Goal: Answer question/provide support

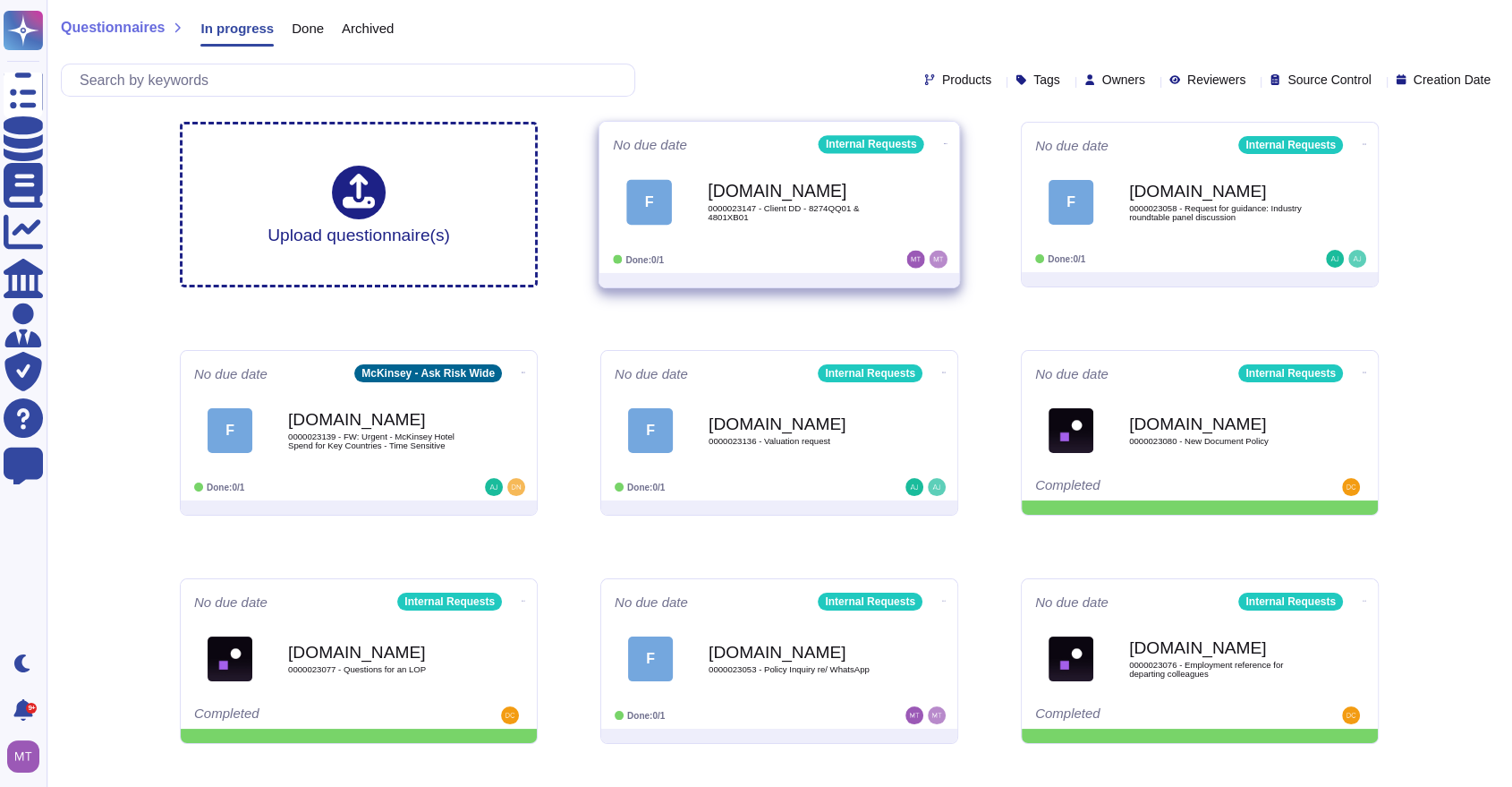
click at [682, 203] on span "F [DOMAIN_NAME] 0000023147 - Client DD - 8274QQ01 & 4801XB01" at bounding box center [779, 202] width 333 height 73
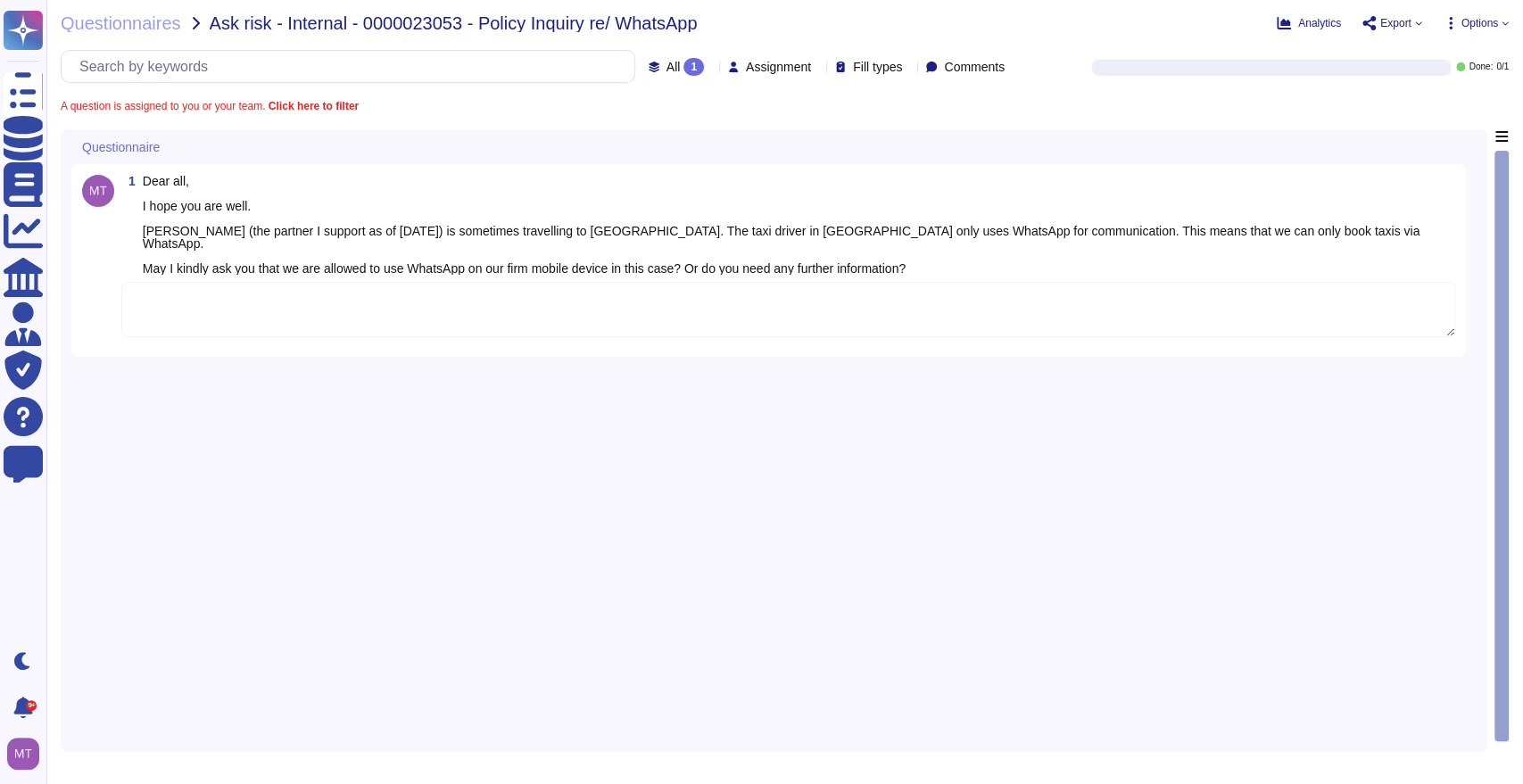
click at [257, 309] on textarea at bounding box center [787, 310] width 1333 height 55
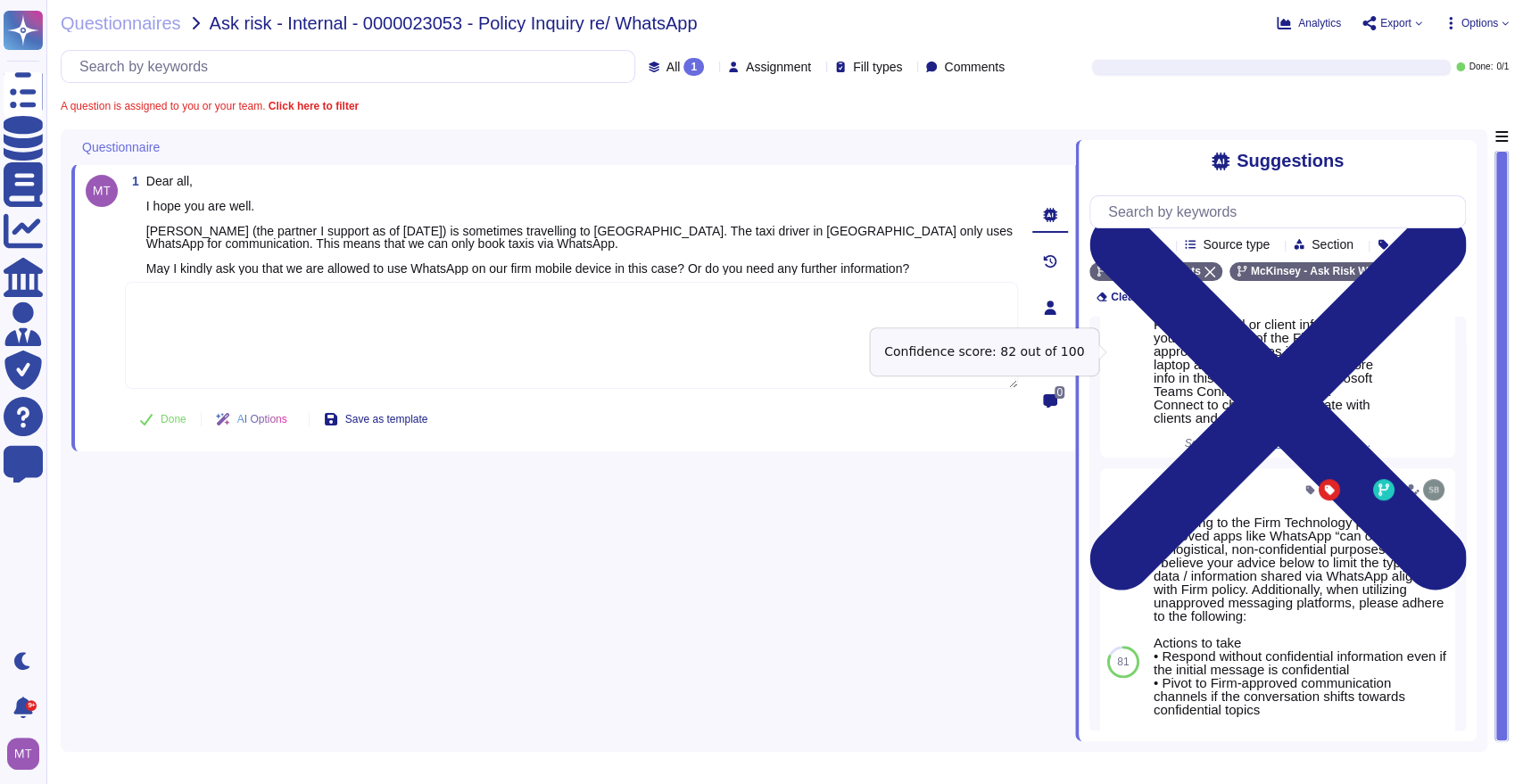
scroll to position [839, 0]
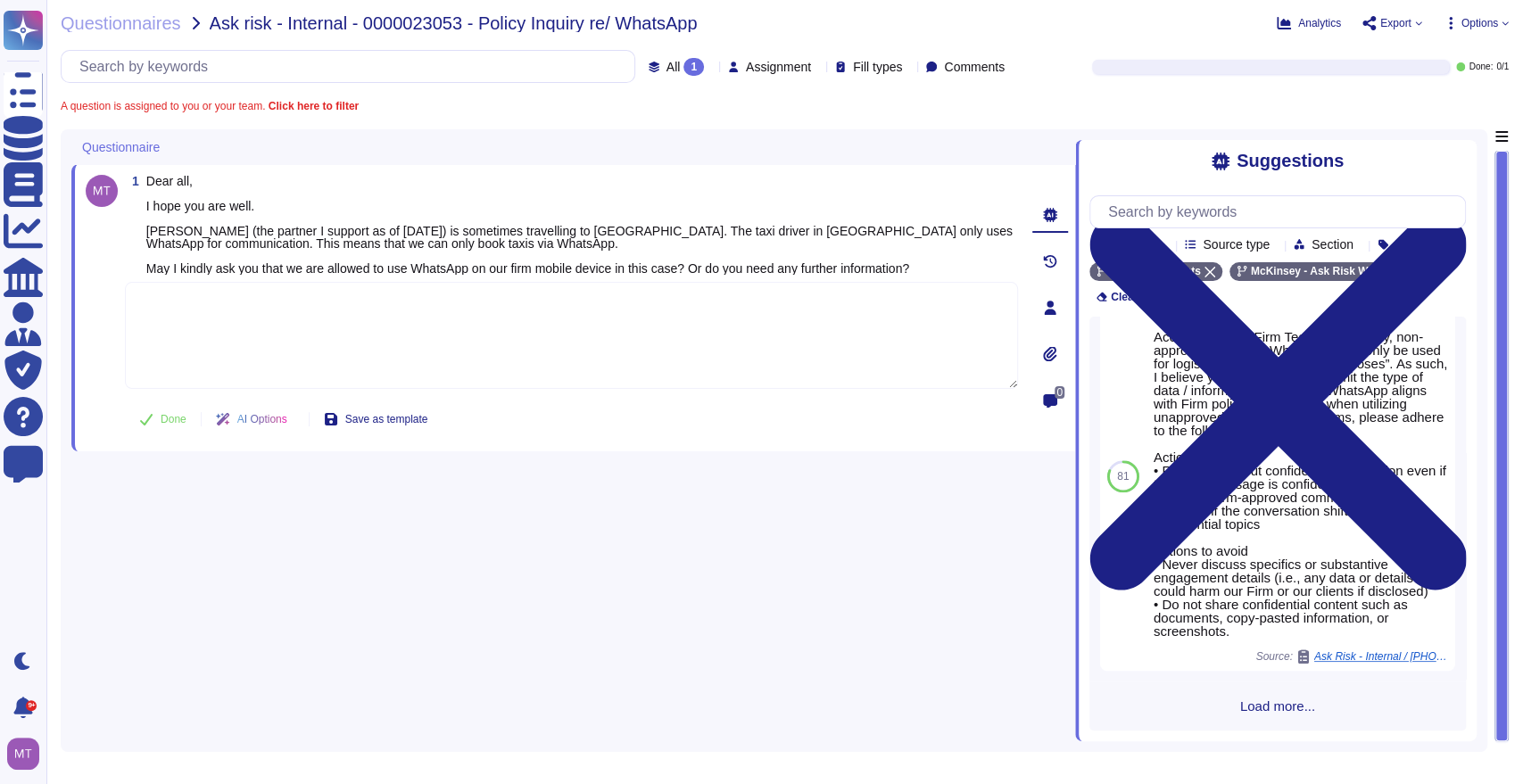
click at [688, 618] on div "1 Dear all, I hope you are well. [PERSON_NAME] (the partner I support as of [DA…" at bounding box center [573, 435] width 1004 height 612
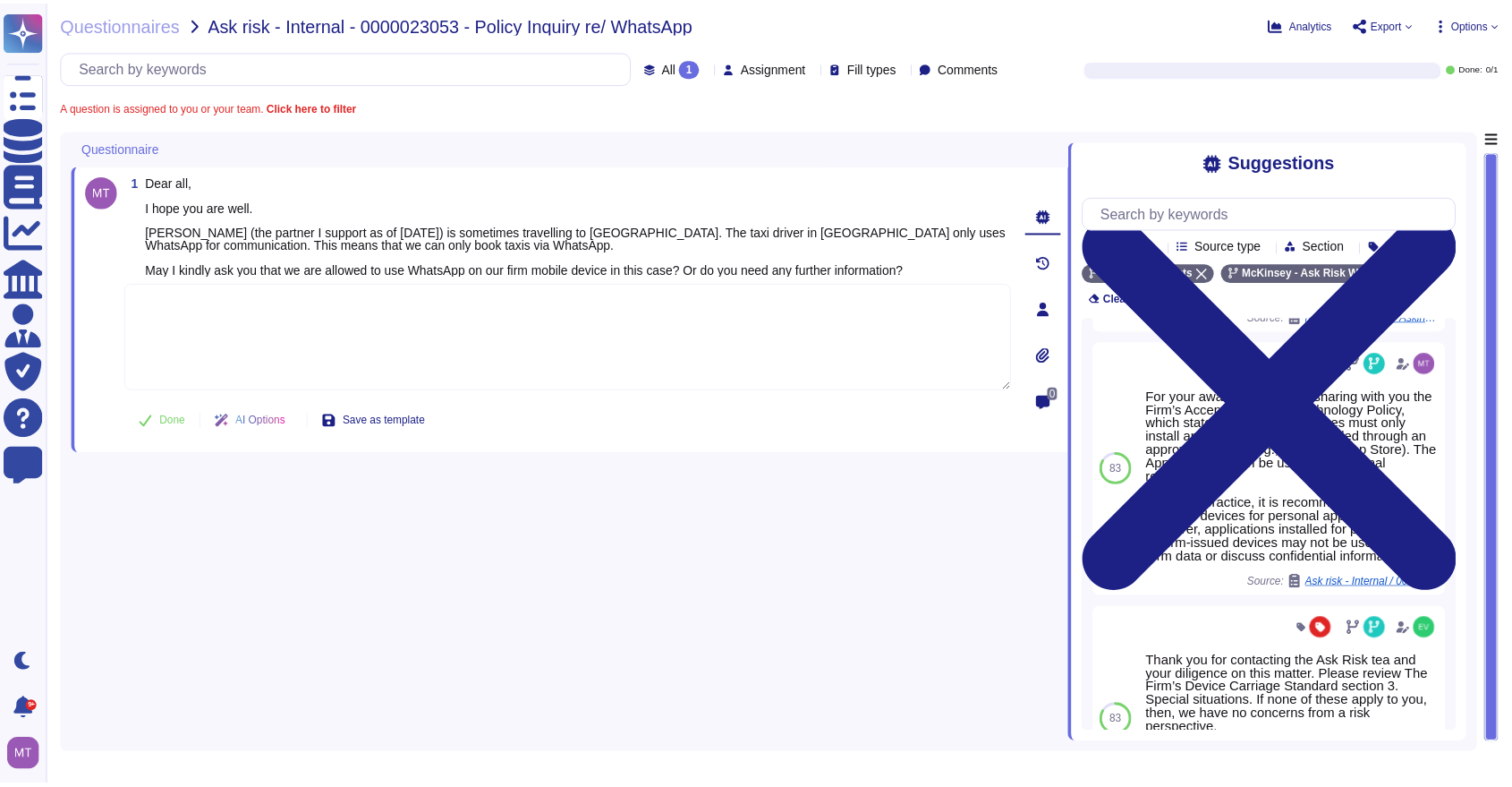
scroll to position [0, 0]
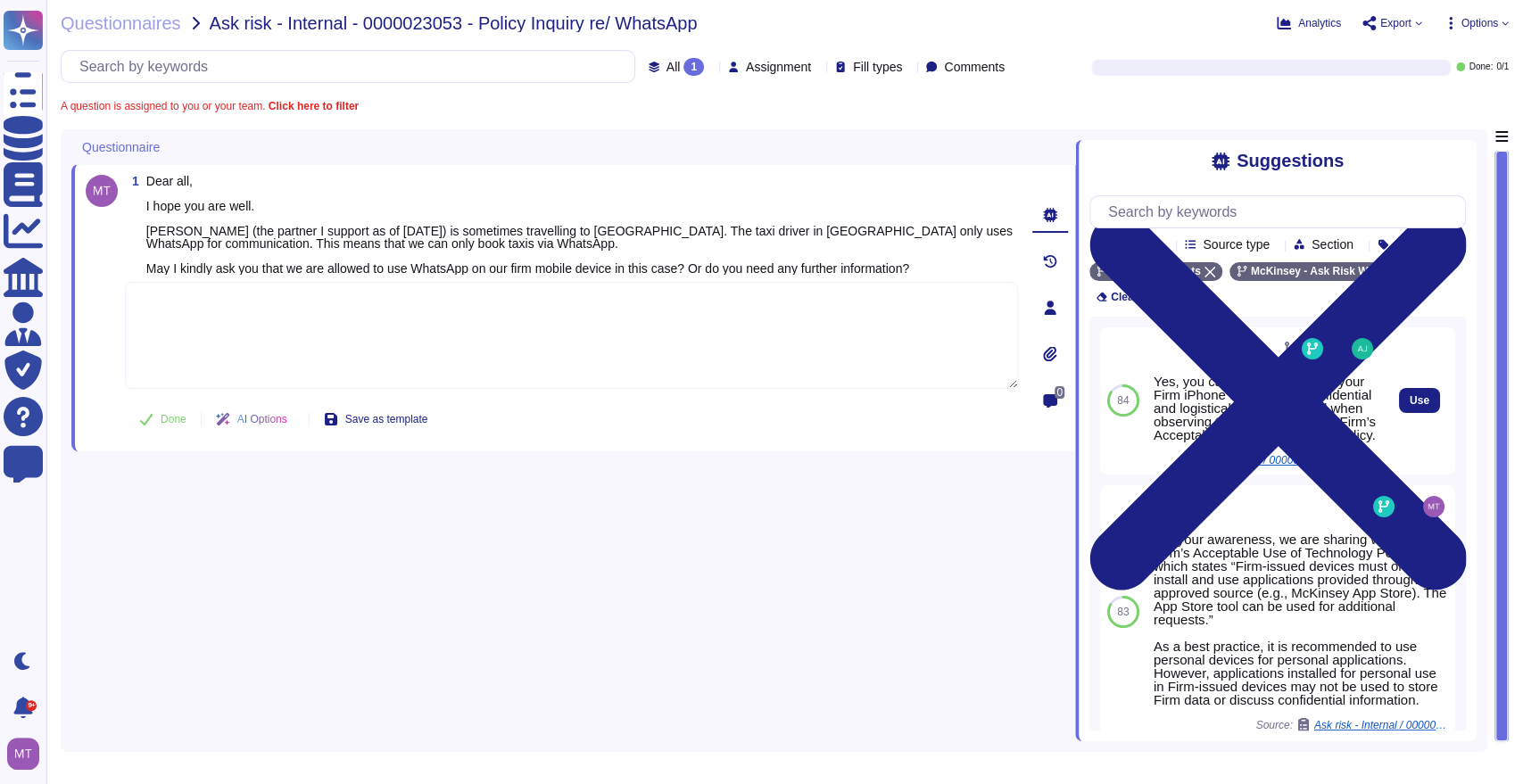
click at [1297, 466] on span "N/A / 0000021807 - Asking a Risk Q - Whatapp to request client email" at bounding box center [1310, 459] width 133 height 10
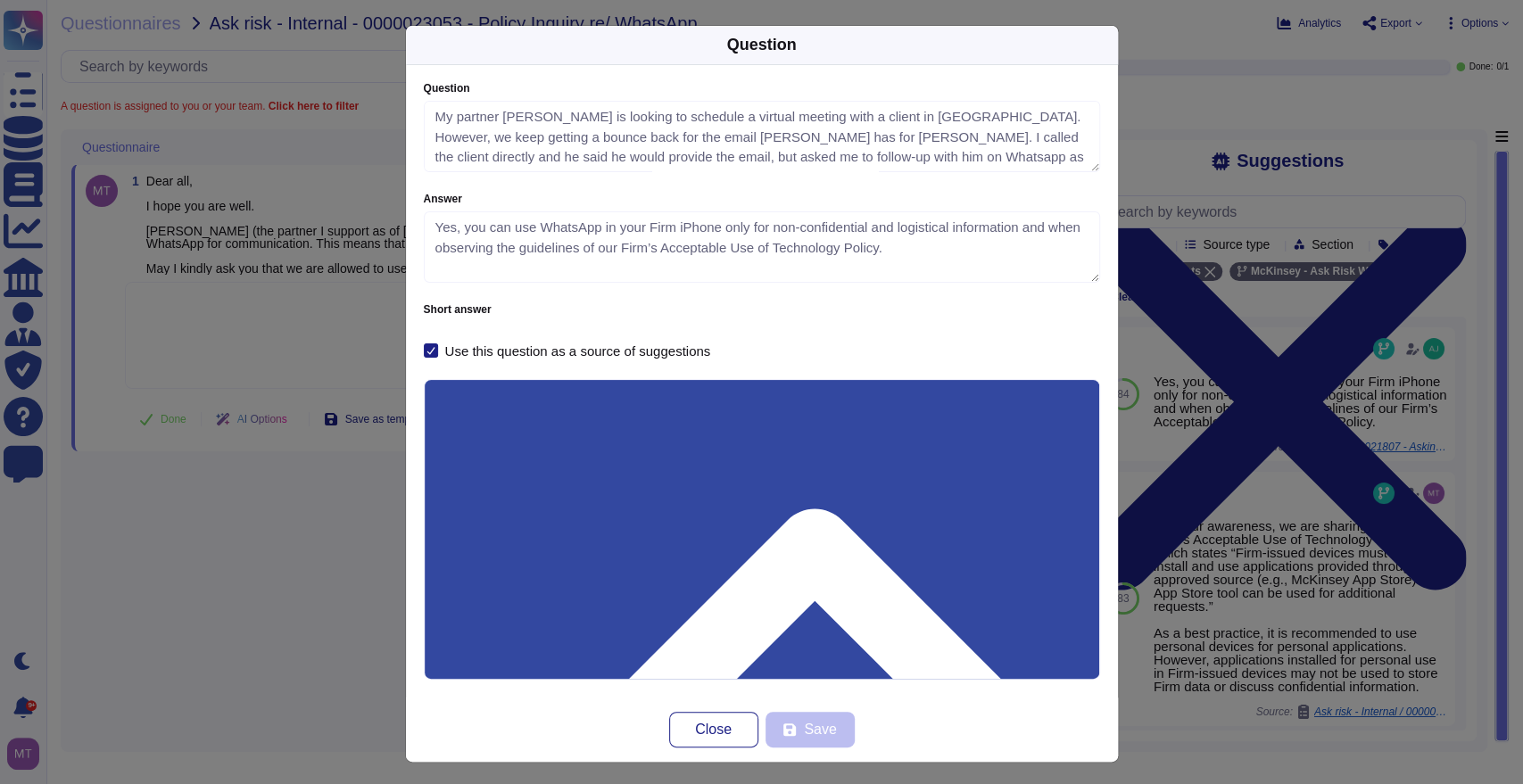
type textarea "My partner [PERSON_NAME] is looking to schedule a virtual meeting with a client…"
type textarea "Yes, you can use WhatsApp in your Firm iPhone only for non-confidential and log…"
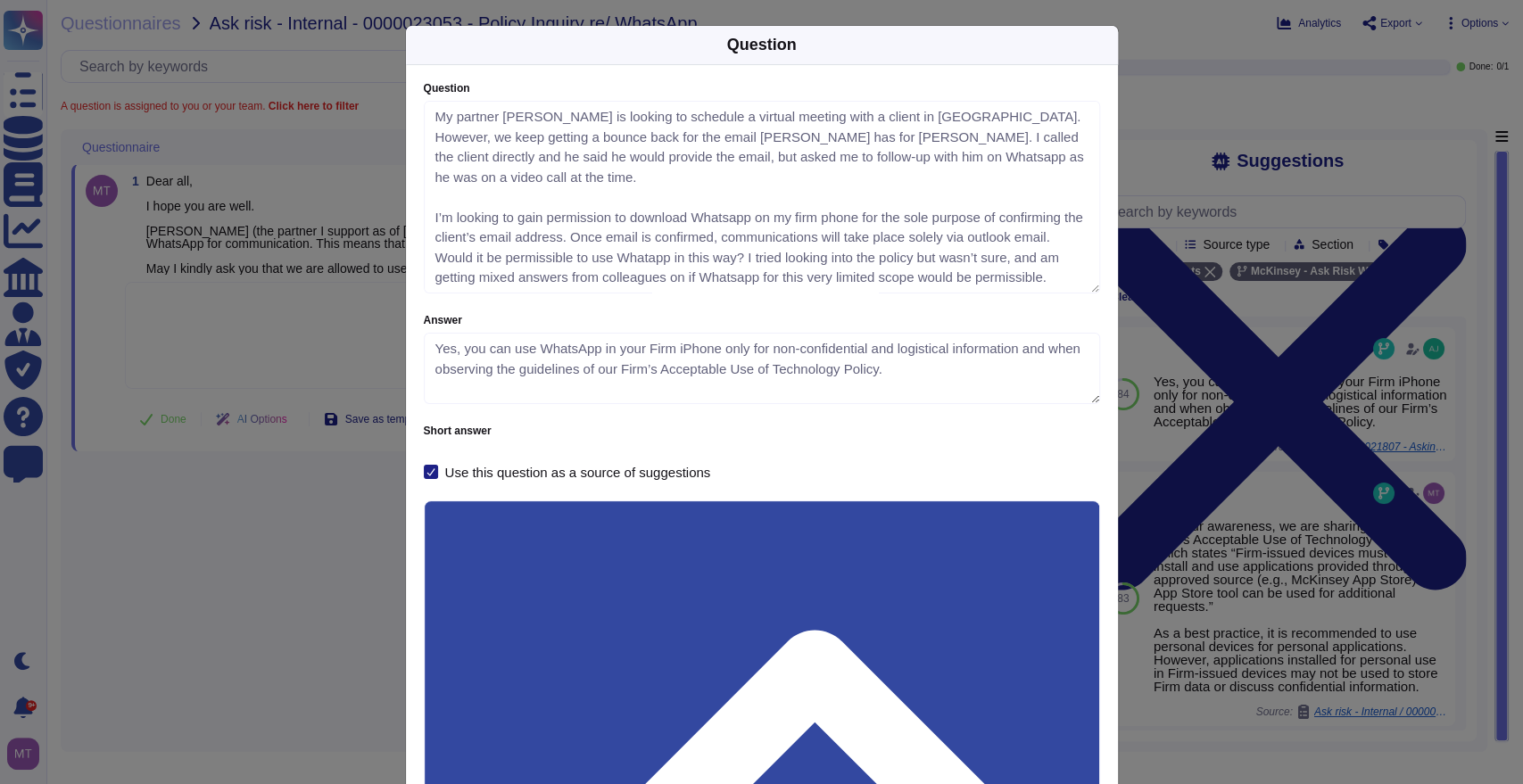
drag, startPoint x: 1084, startPoint y: 167, endPoint x: 1088, endPoint y: 288, distance: 121.1
click at [1088, 288] on textarea "My partner [PERSON_NAME] is looking to schedule a virtual meeting with a client…" at bounding box center [762, 197] width 676 height 192
click at [255, 548] on div "Question Question My partner [PERSON_NAME] is looking to schedule a virtual mee…" at bounding box center [762, 392] width 1523 height 784
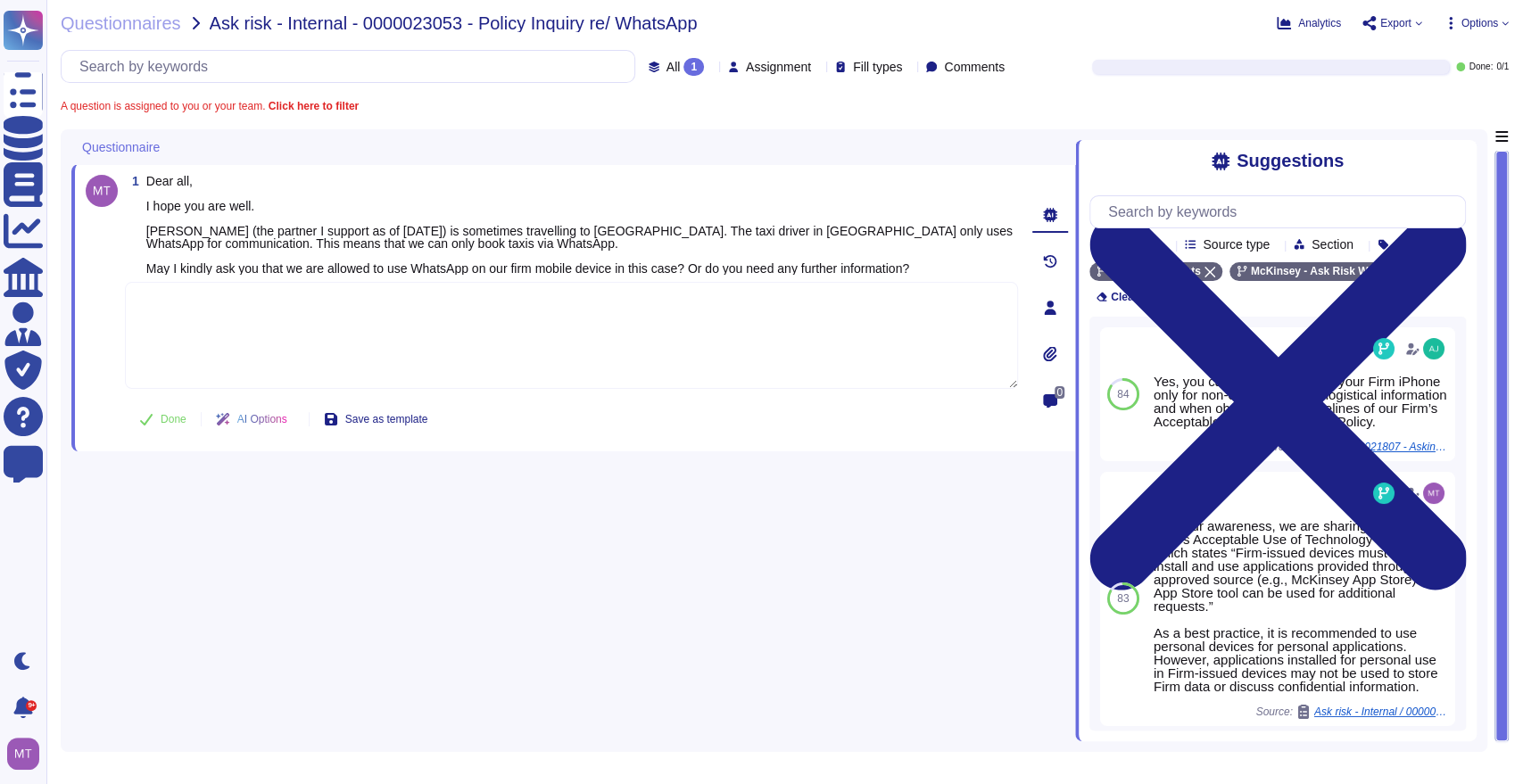
click at [216, 306] on textarea at bounding box center [571, 335] width 893 height 107
paste textarea "According to the Firm Technology policy, non-approved apps like WhatsApp “can o…"
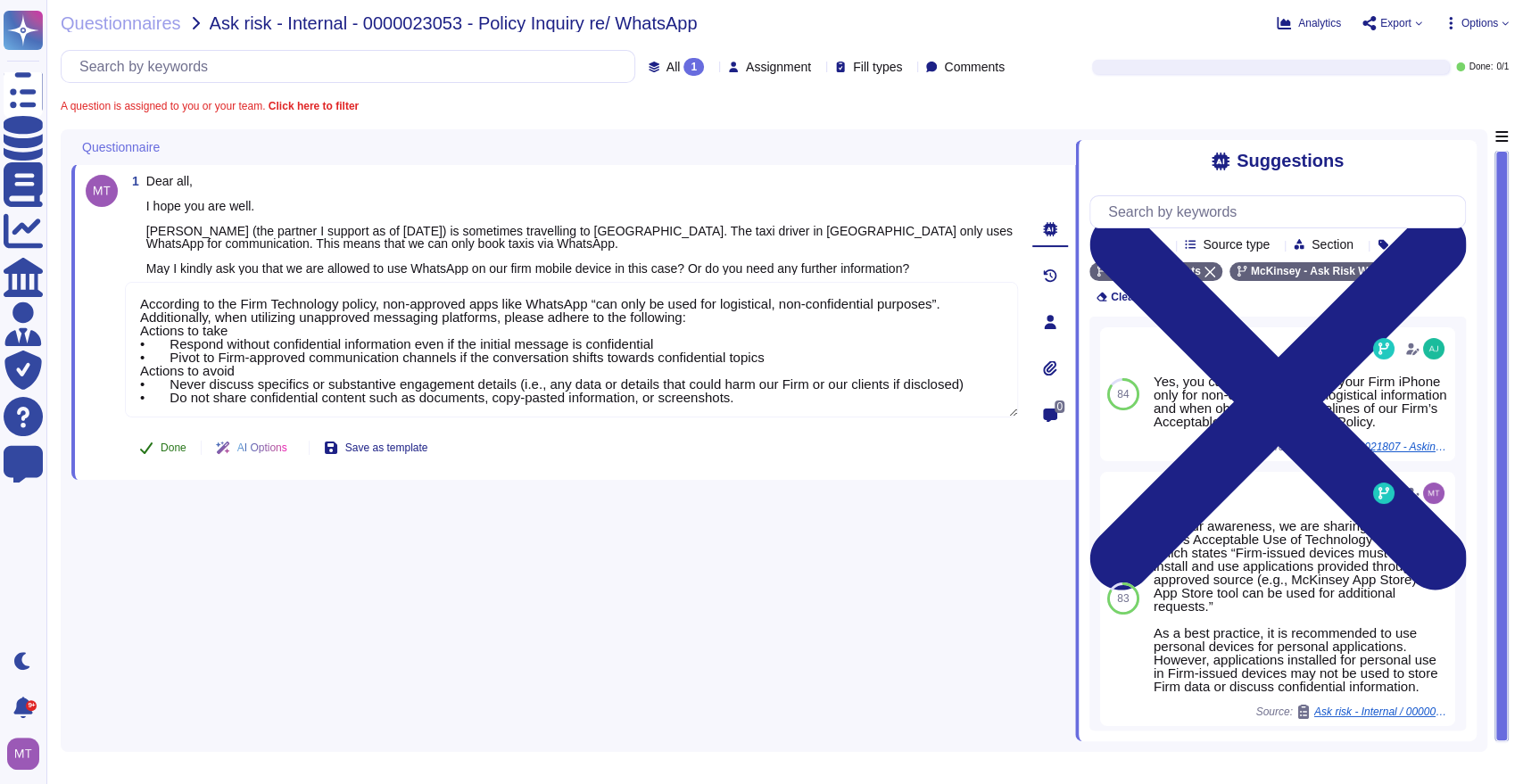
type textarea "According to the Firm Technology policy, non-approved apps like WhatsApp “can o…"
click at [162, 440] on button "Done" at bounding box center [163, 447] width 76 height 35
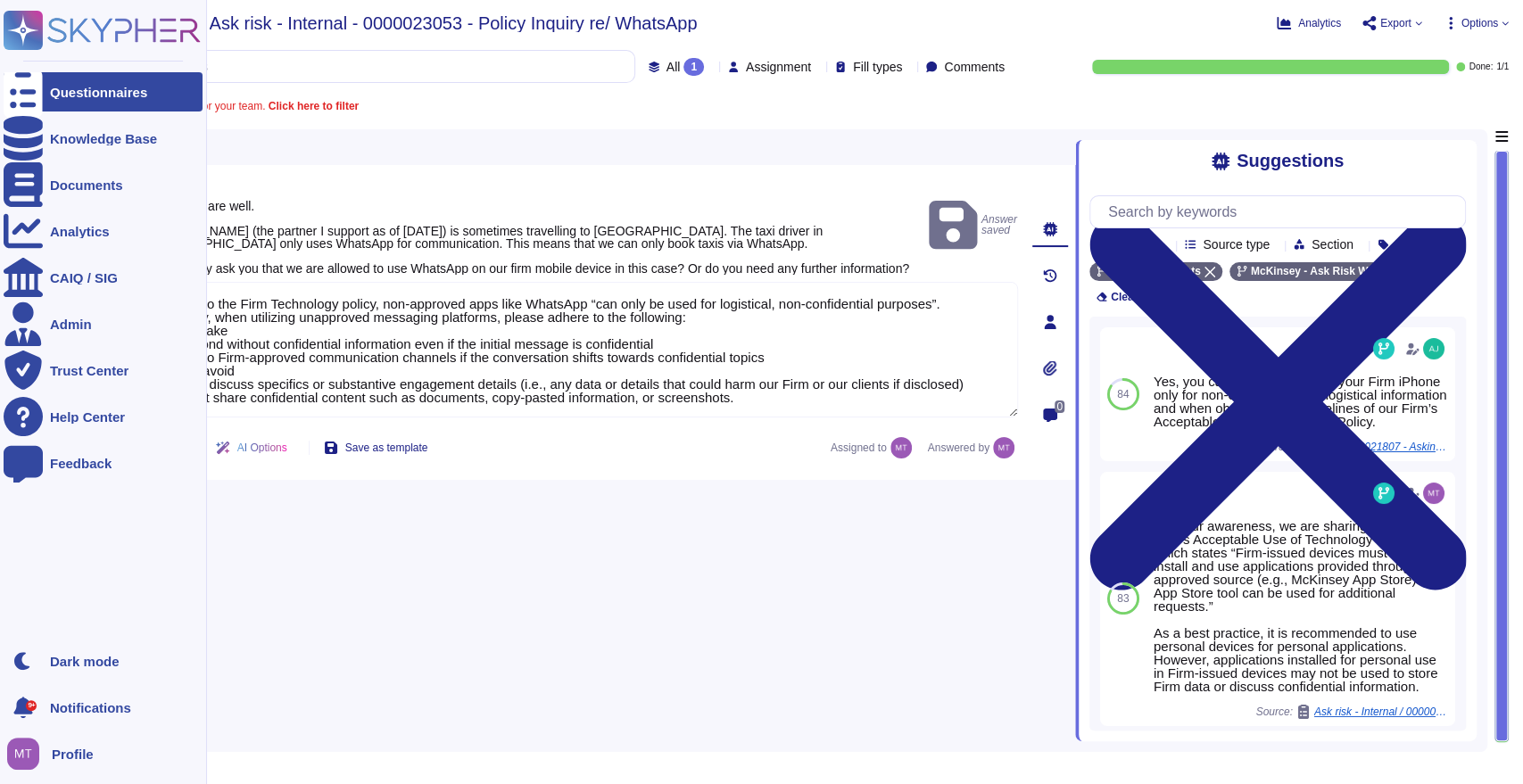
click at [30, 94] on icon at bounding box center [23, 91] width 39 height 52
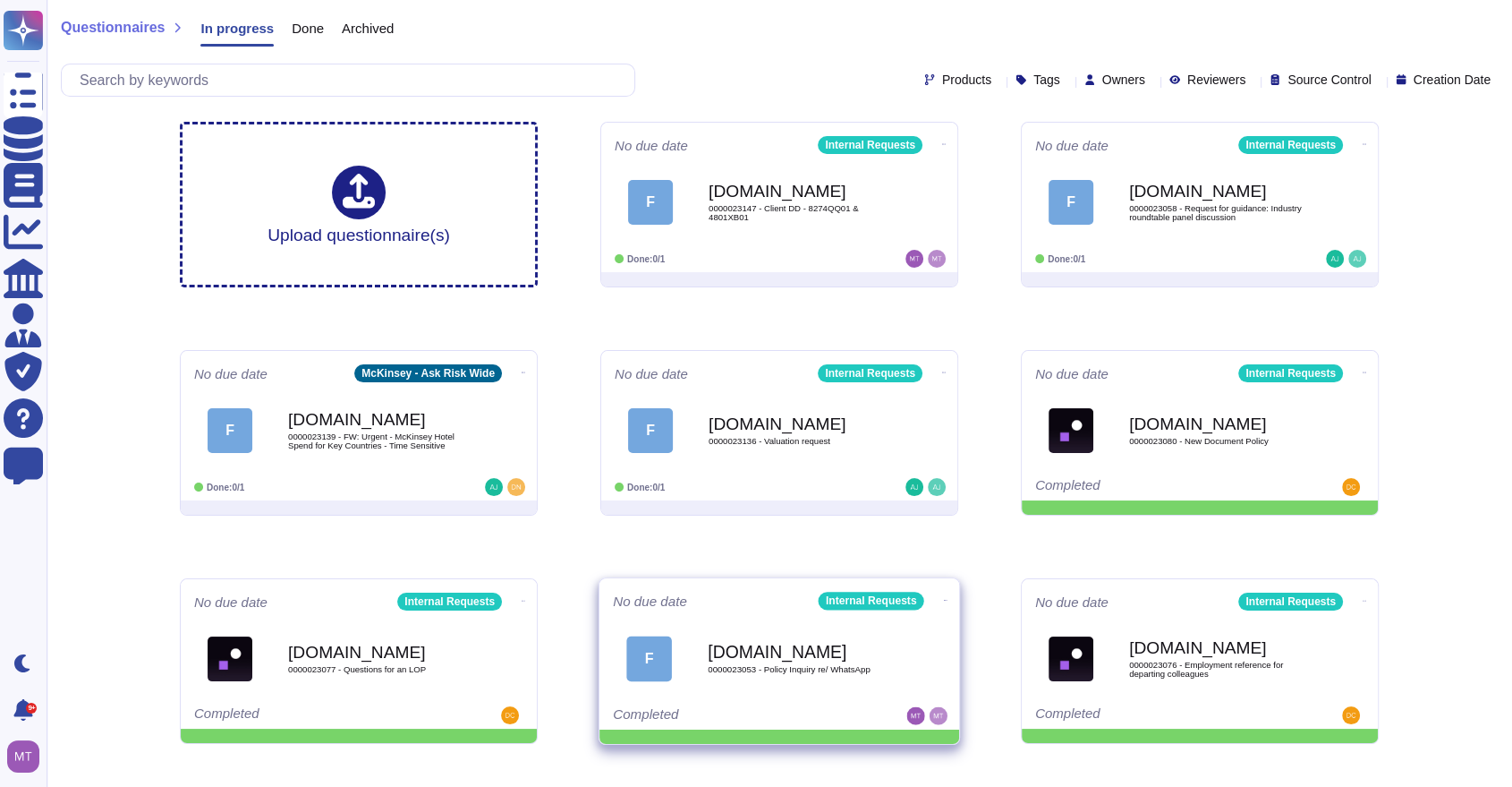
click at [943, 598] on icon at bounding box center [945, 600] width 4 height 5
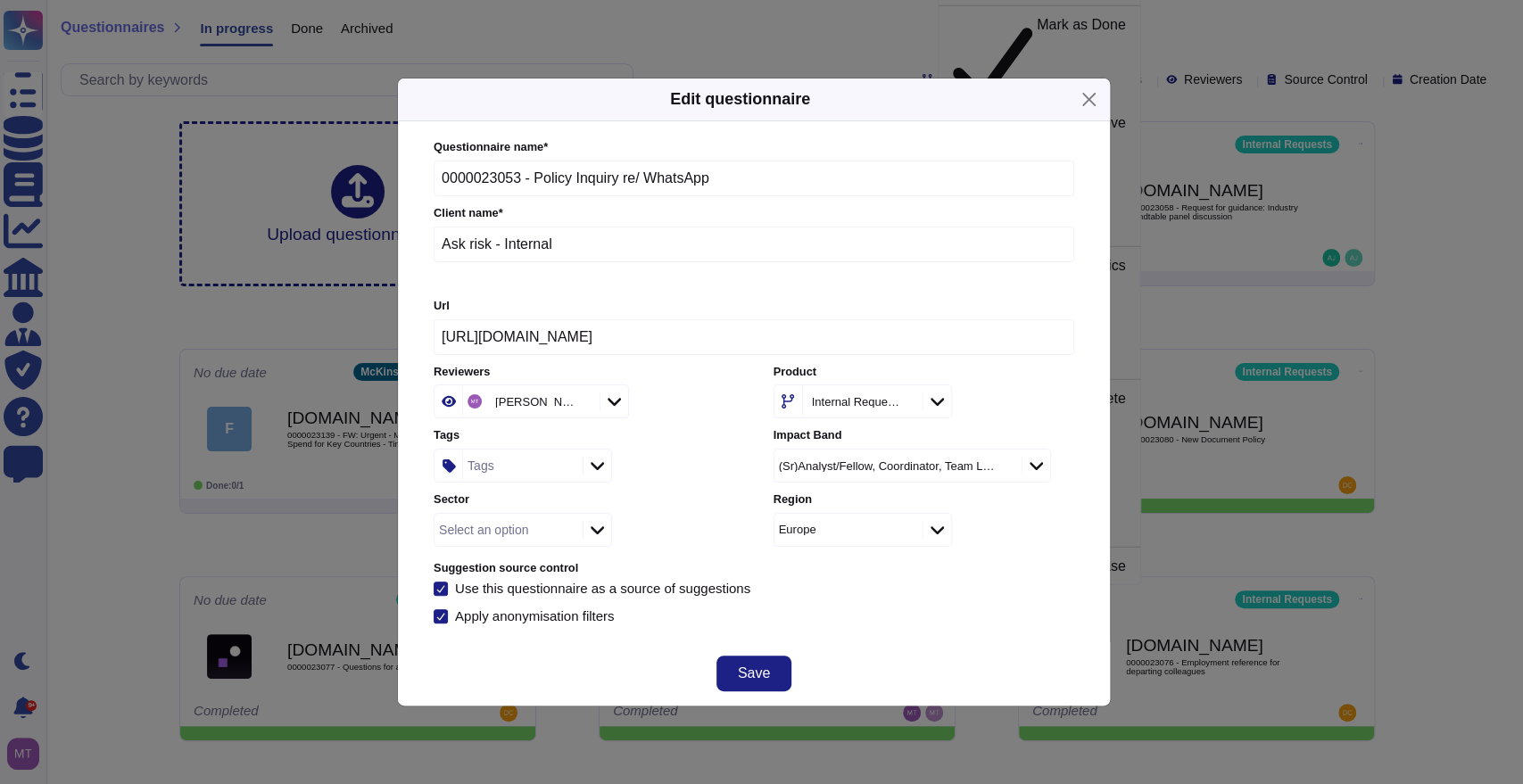
click at [484, 462] on div "Tags" at bounding box center [480, 465] width 27 height 12
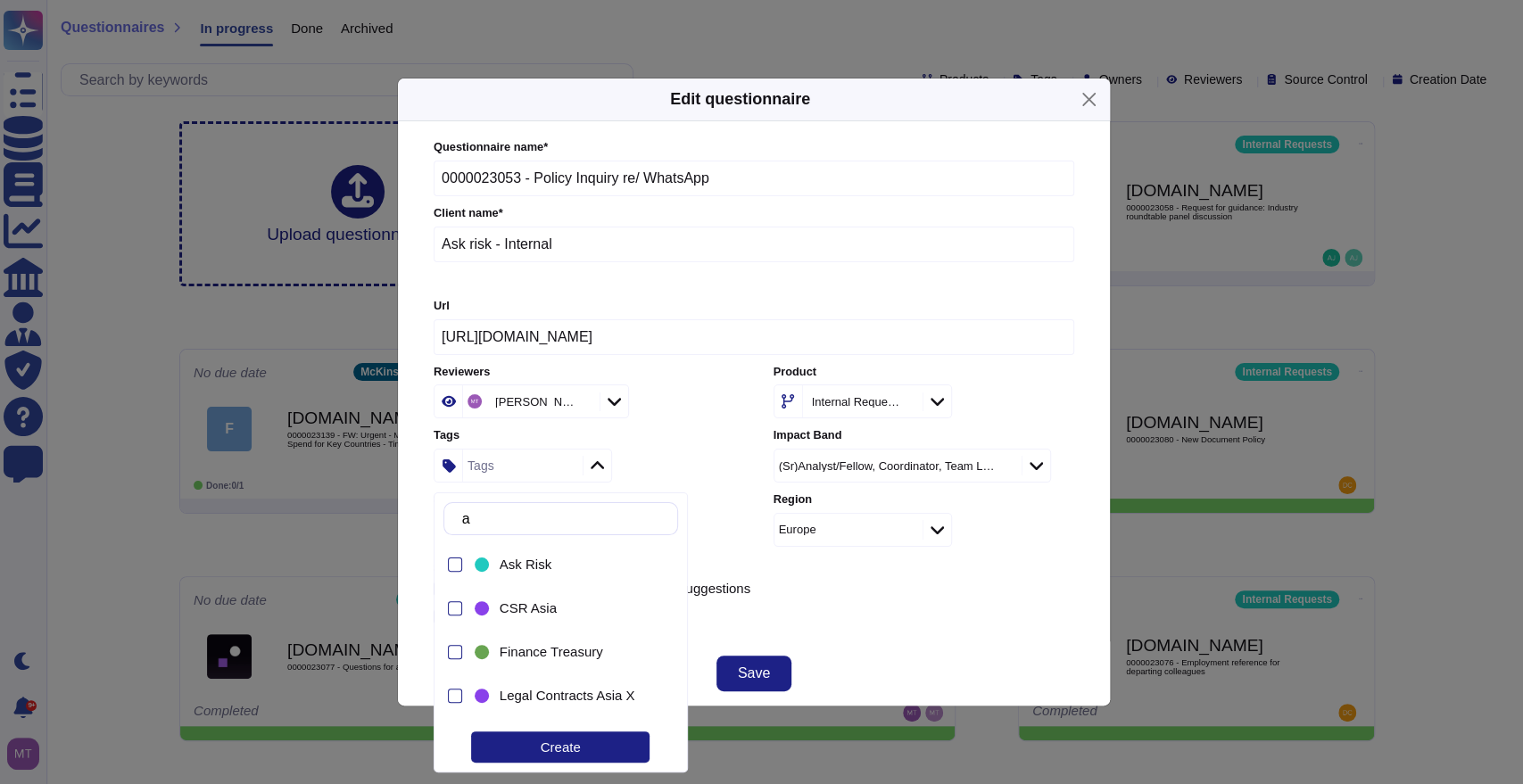
type input "as"
click at [535, 564] on span "Ask Risk" at bounding box center [525, 564] width 51 height 16
click at [883, 628] on div "Questionnaire name * 0000023053 - Policy Inquiry re/ WhatsApp Client name * Ask…" at bounding box center [753, 381] width 676 height 520
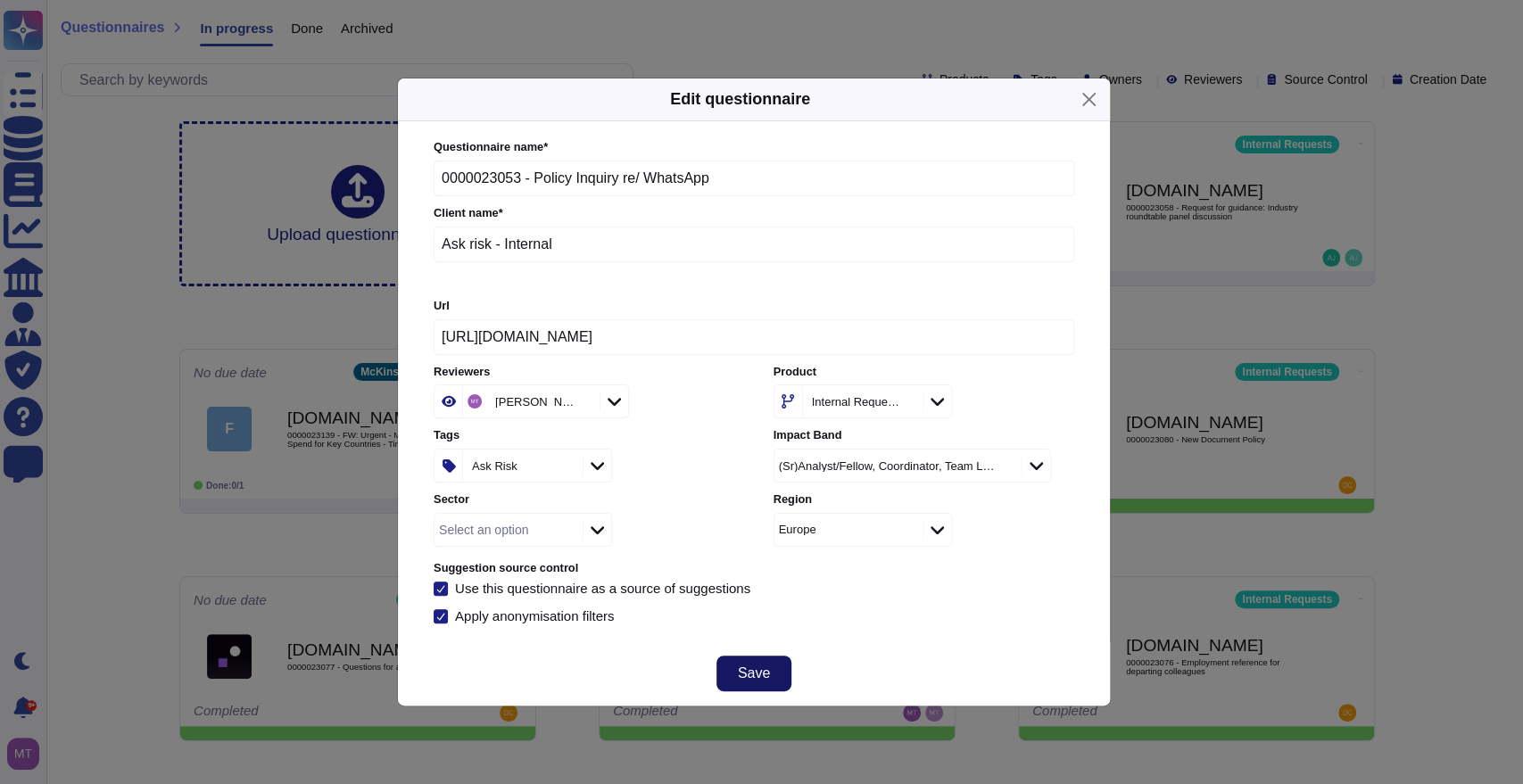
click at [747, 671] on span "Save" at bounding box center [754, 673] width 32 height 14
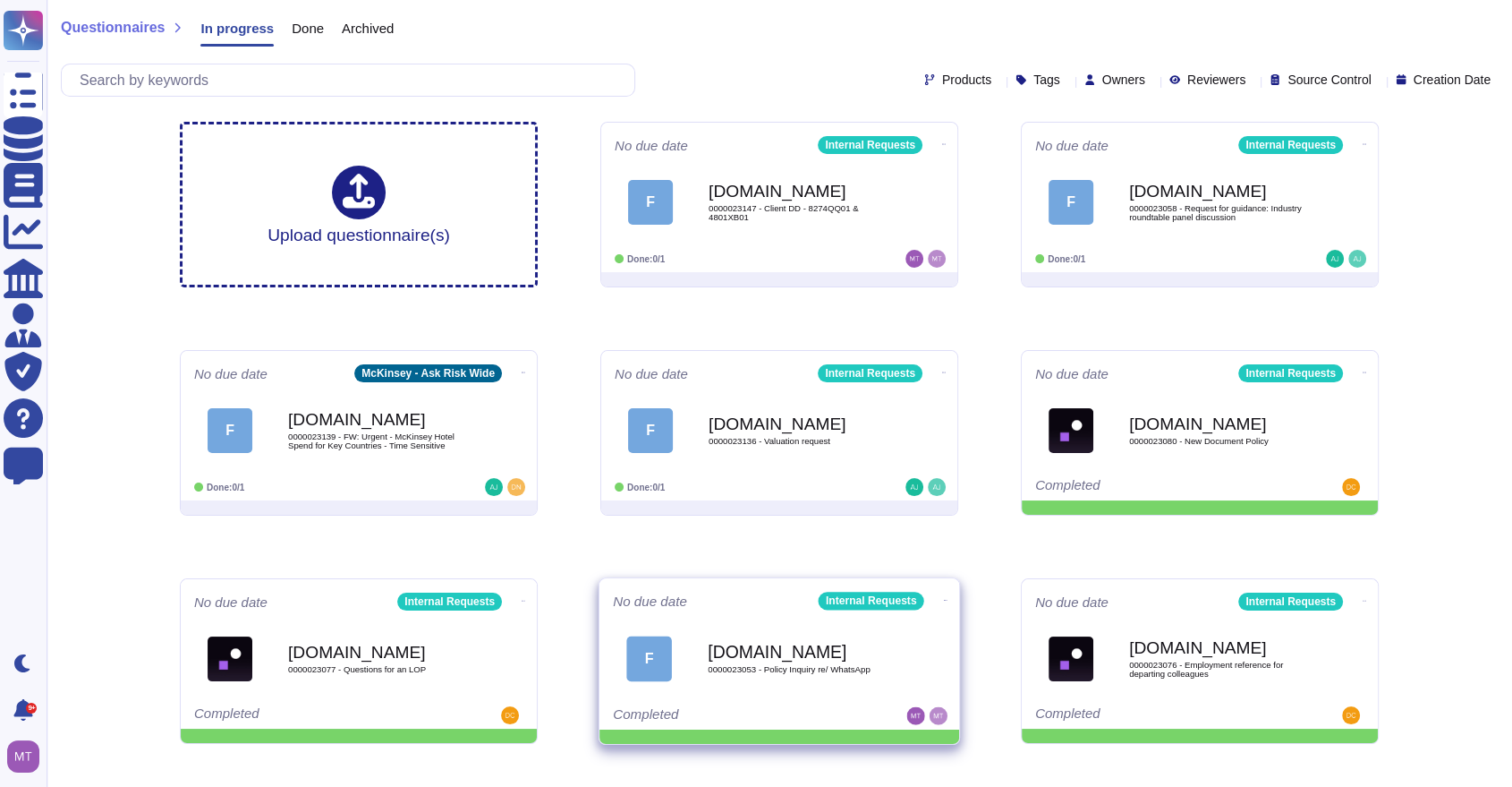
click at [943, 598] on icon at bounding box center [945, 600] width 4 height 5
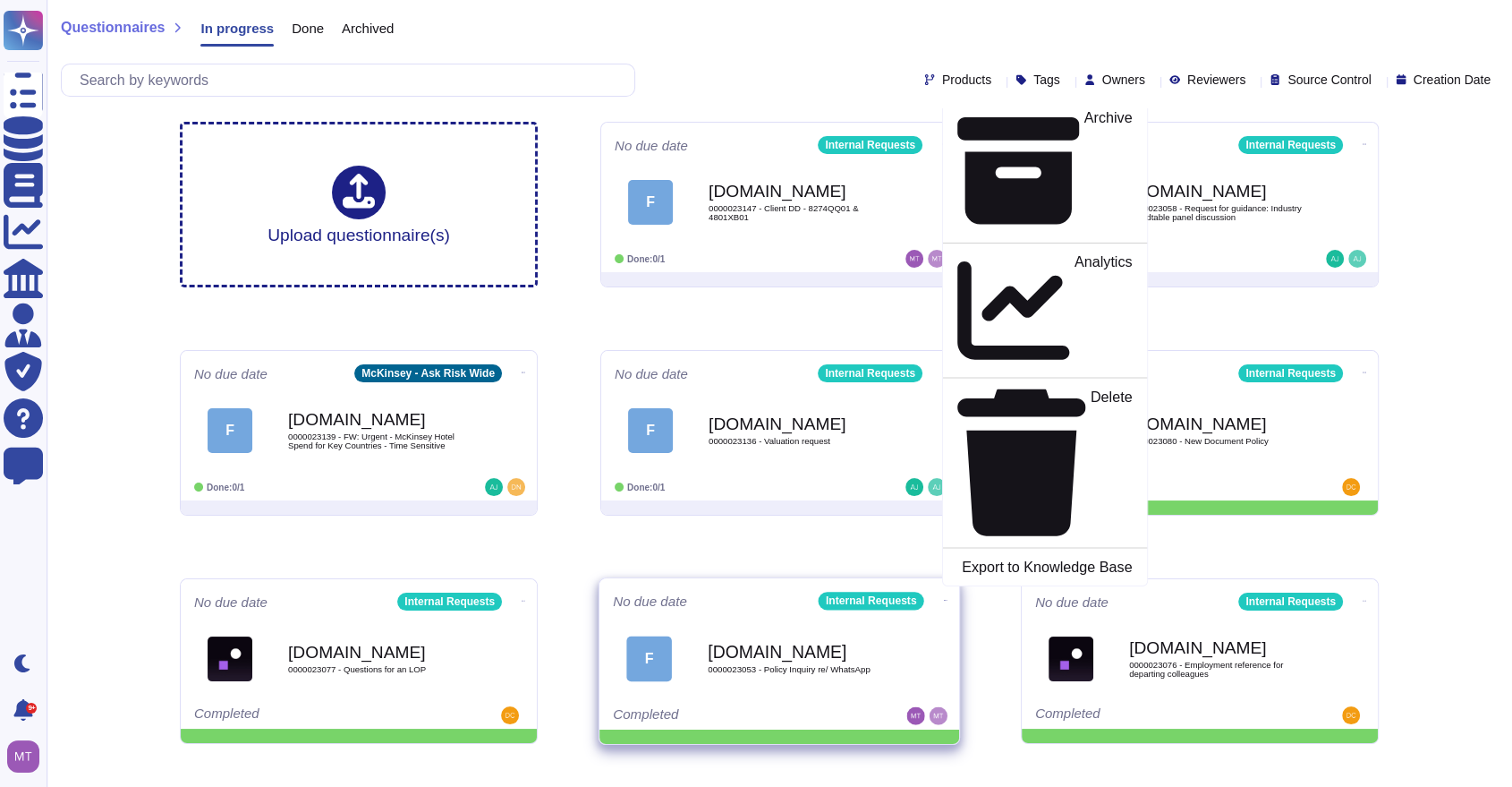
click at [1042, 102] on p "Mark as Done" at bounding box center [1087, 55] width 91 height 91
